Goal: Transaction & Acquisition: Book appointment/travel/reservation

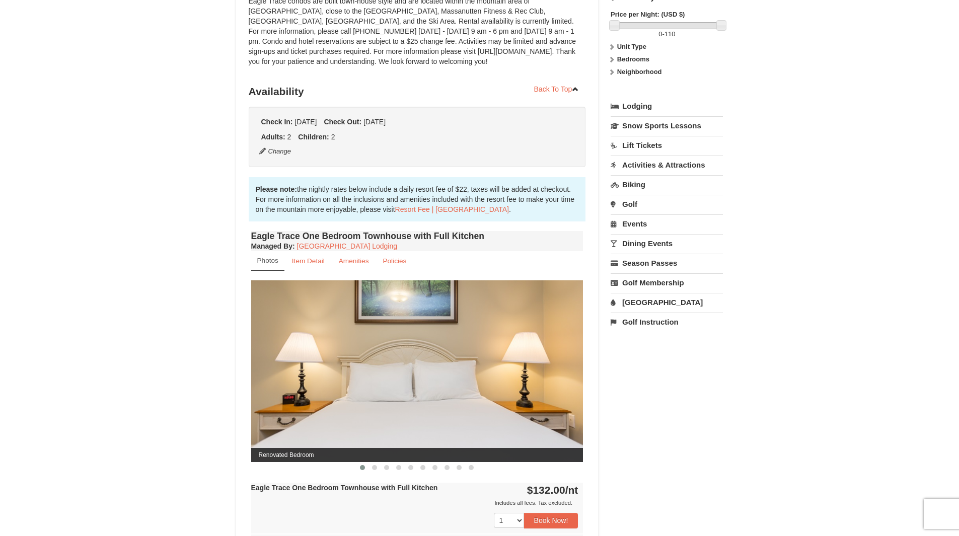
scroll to position [352, 0]
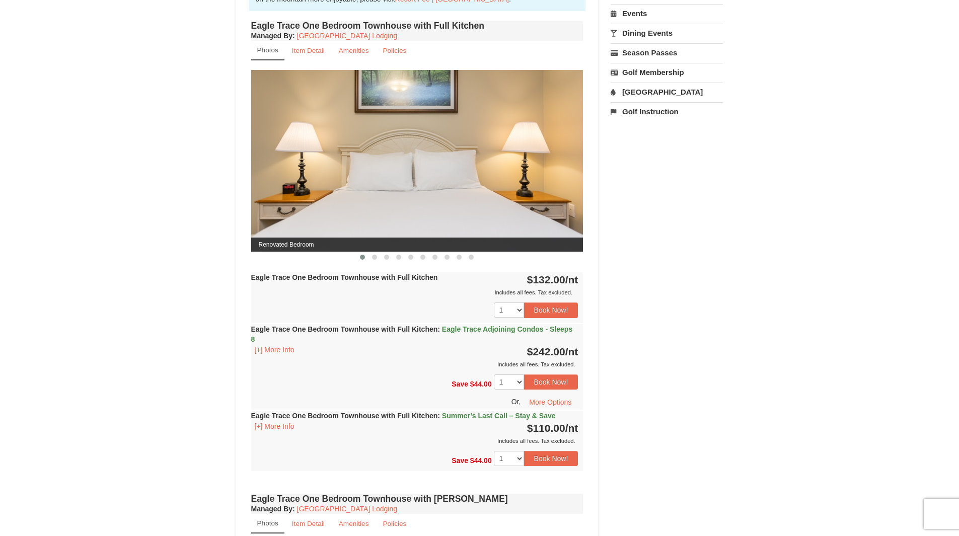
drag, startPoint x: 493, startPoint y: 186, endPoint x: 162, endPoint y: 180, distance: 330.9
click at [165, 184] on div "× [GEOGRAPHIC_DATA] - [GEOGRAPHIC_DATA] Book from $110! [STREET_ADDRESS], VA Av…" at bounding box center [479, 441] width 959 height 1517
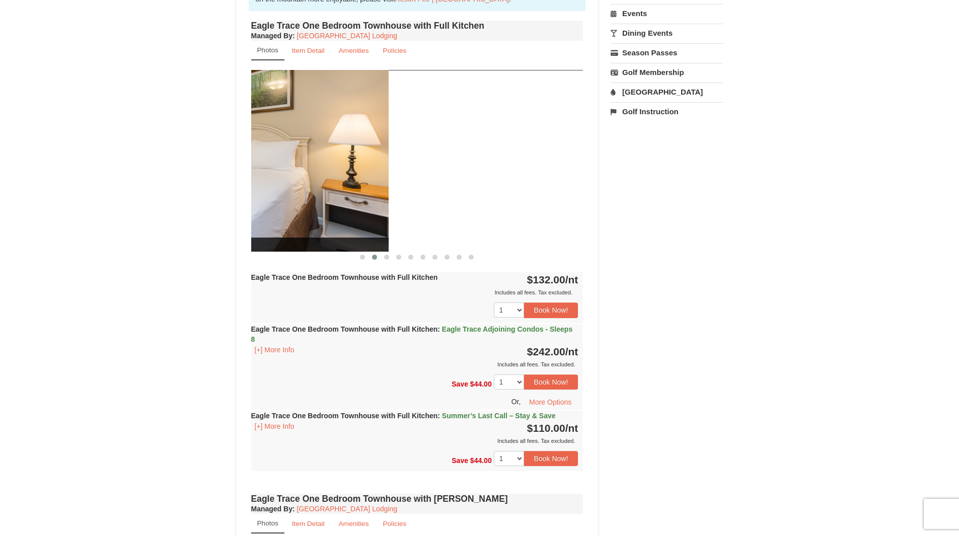
drag, startPoint x: 211, startPoint y: 196, endPoint x: 198, endPoint y: 191, distance: 14.2
click at [198, 192] on div "× [GEOGRAPHIC_DATA] - [GEOGRAPHIC_DATA] Book from $110! [STREET_ADDRESS], VA Av…" at bounding box center [479, 441] width 959 height 1517
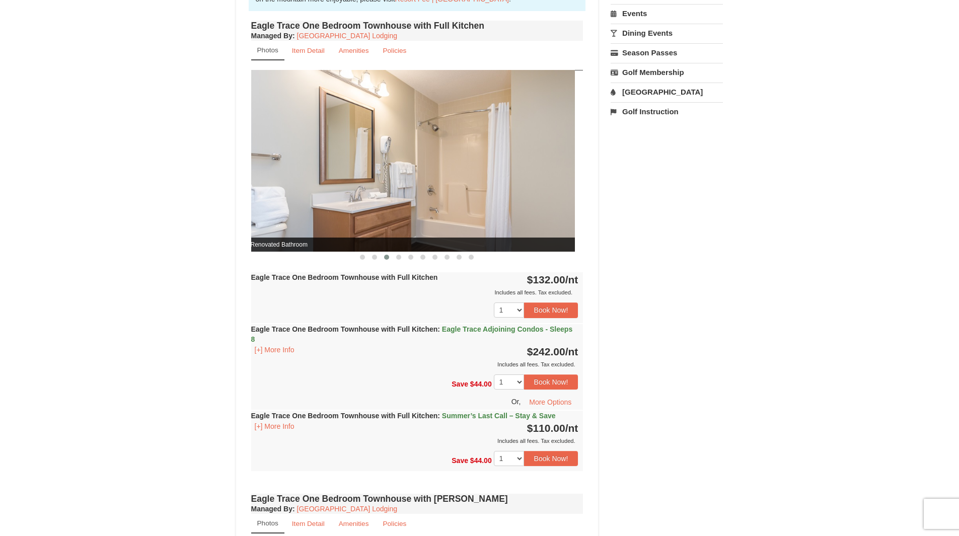
drag, startPoint x: 421, startPoint y: 202, endPoint x: 306, endPoint y: 200, distance: 115.3
click at [307, 201] on img at bounding box center [409, 161] width 332 height 182
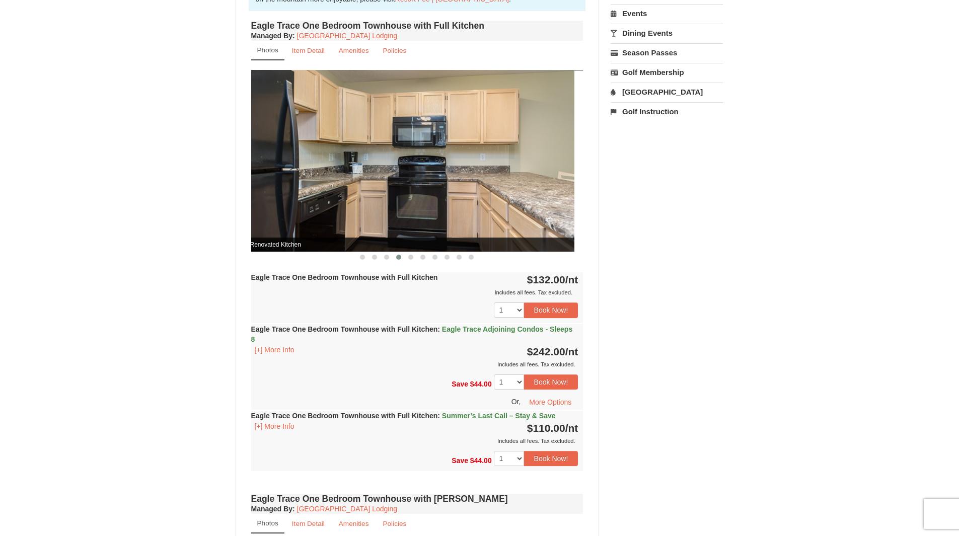
drag, startPoint x: 468, startPoint y: 207, endPoint x: 405, endPoint y: 204, distance: 63.0
click at [406, 207] on img at bounding box center [409, 161] width 332 height 182
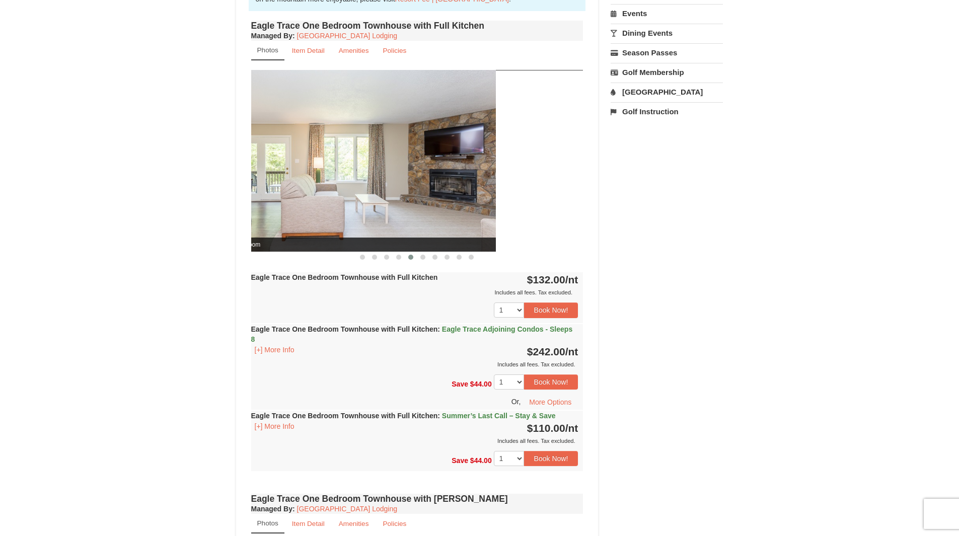
drag, startPoint x: 390, startPoint y: 207, endPoint x: 367, endPoint y: 204, distance: 23.3
click at [370, 206] on img at bounding box center [330, 161] width 332 height 182
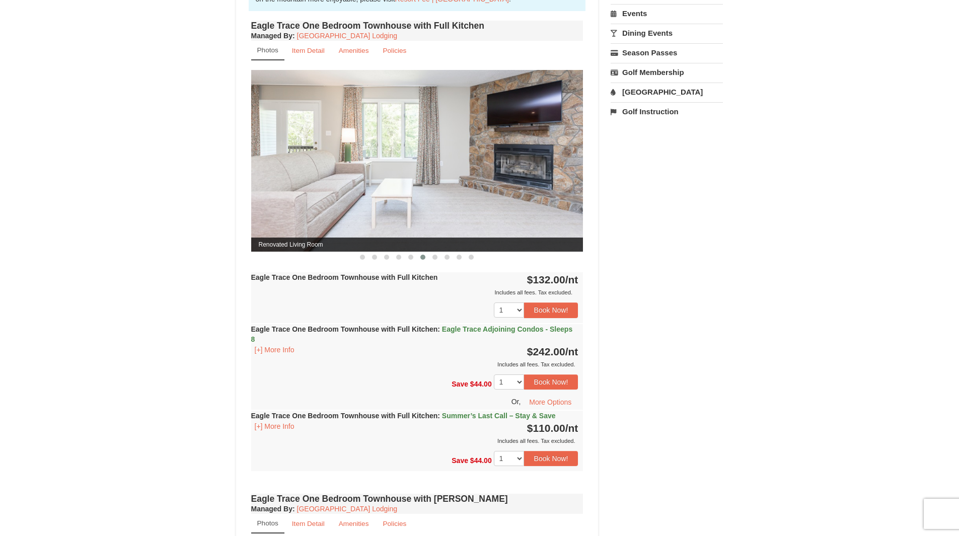
drag, startPoint x: 475, startPoint y: 206, endPoint x: 318, endPoint y: 203, distance: 157.1
click at [320, 206] on img at bounding box center [417, 161] width 332 height 182
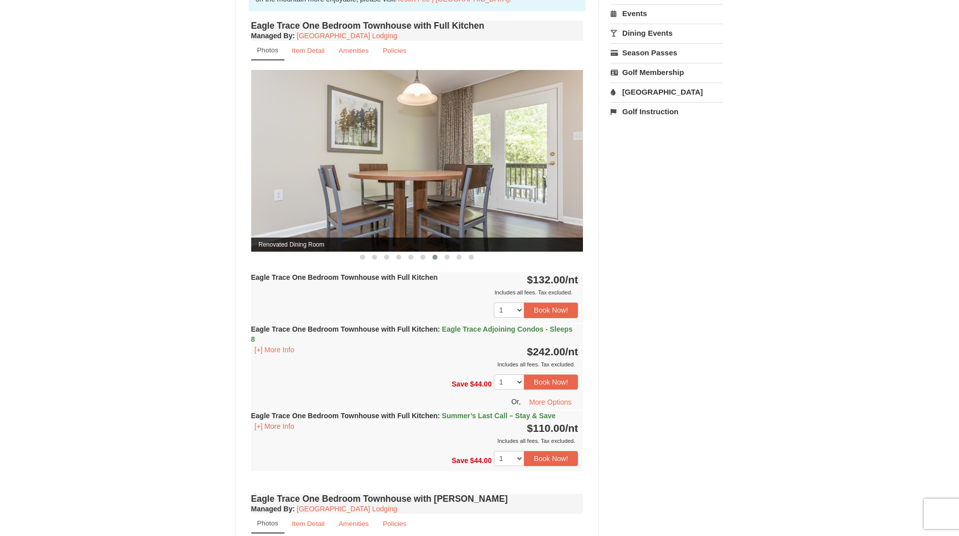
drag, startPoint x: 429, startPoint y: 213, endPoint x: 340, endPoint y: 211, distance: 89.7
click at [337, 216] on img at bounding box center [417, 161] width 332 height 182
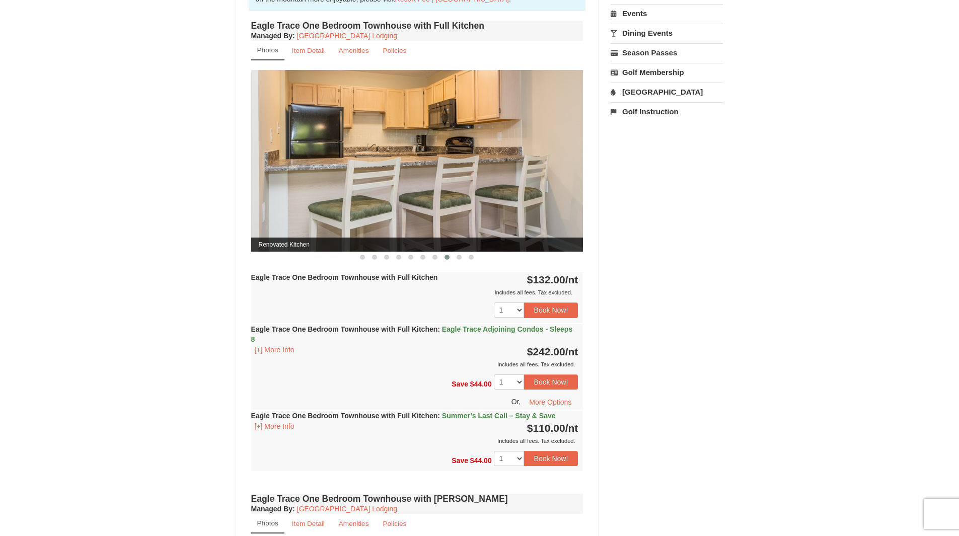
drag, startPoint x: 315, startPoint y: 219, endPoint x: 300, endPoint y: 214, distance: 15.8
click at [300, 217] on img at bounding box center [417, 161] width 332 height 182
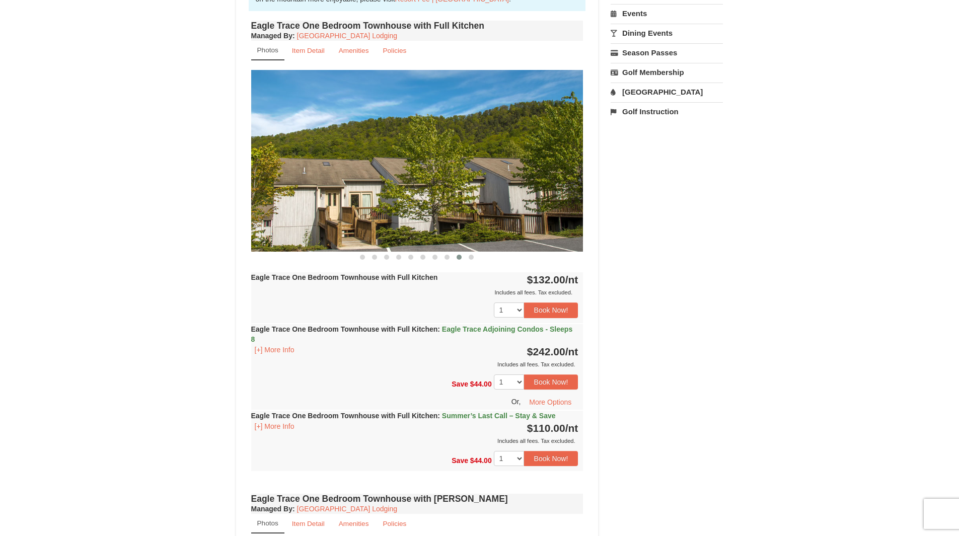
drag, startPoint x: 441, startPoint y: 211, endPoint x: 298, endPoint y: 211, distance: 143.0
click at [299, 212] on img at bounding box center [417, 161] width 332 height 182
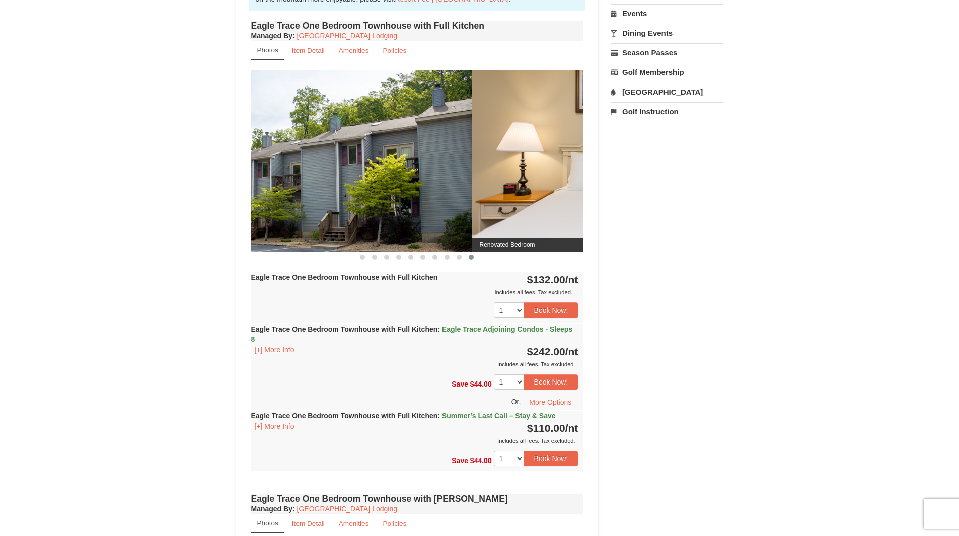
drag, startPoint x: 311, startPoint y: 215, endPoint x: 212, endPoint y: 204, distance: 99.3
click at [217, 209] on div "× [GEOGRAPHIC_DATA] - [GEOGRAPHIC_DATA] Book from $110! [STREET_ADDRESS], VA Av…" at bounding box center [479, 441] width 959 height 1517
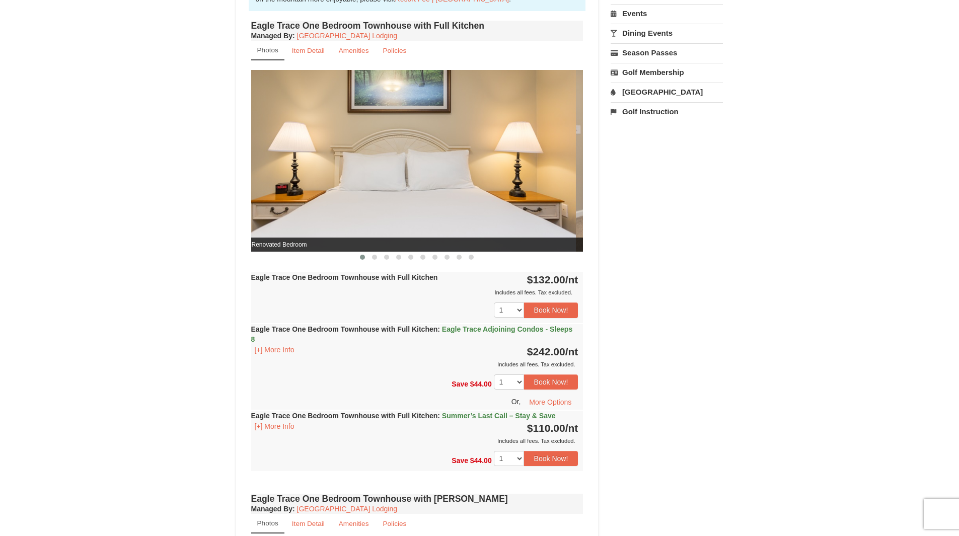
drag, startPoint x: 448, startPoint y: 209, endPoint x: 345, endPoint y: 207, distance: 102.2
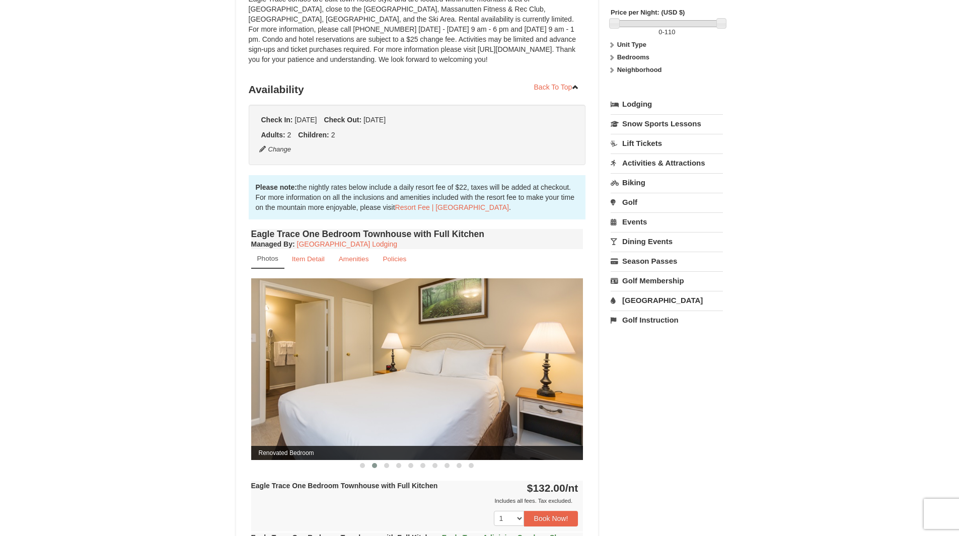
scroll to position [0, 0]
